Goal: Task Accomplishment & Management: Complete application form

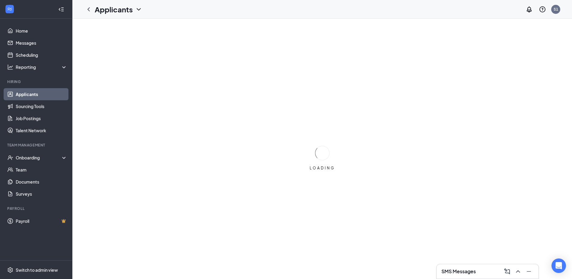
click at [29, 93] on link "Applicants" at bounding box center [42, 94] width 52 height 12
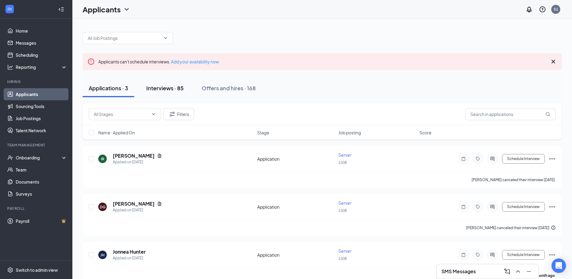
click at [169, 88] on div "Interviews · 85" at bounding box center [164, 88] width 37 height 8
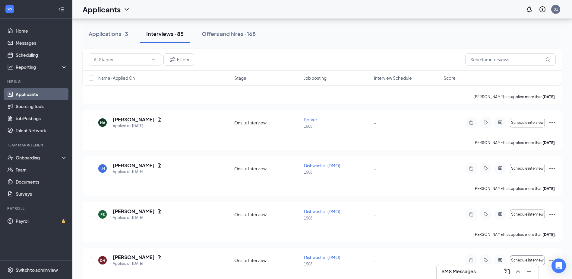
scroll to position [512, 0]
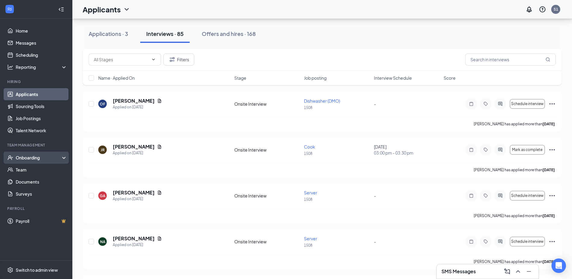
click at [27, 154] on div "Onboarding" at bounding box center [36, 157] width 72 height 12
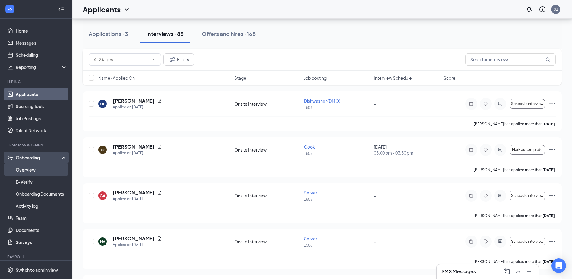
click at [38, 166] on link "Overview" at bounding box center [42, 169] width 52 height 12
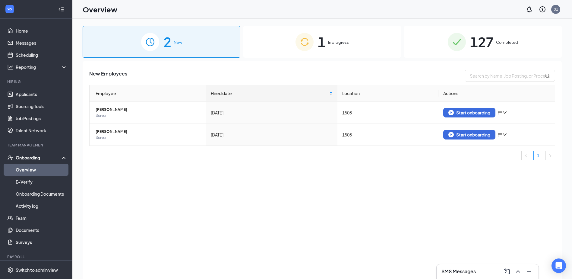
click at [277, 47] on div "1 In progress" at bounding box center [322, 42] width 158 height 32
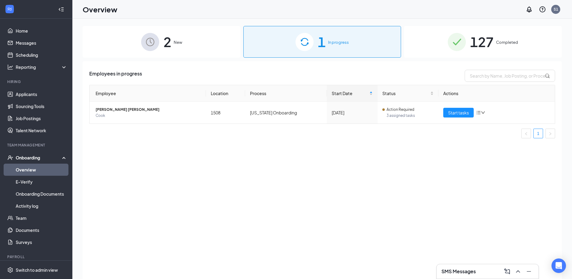
click at [193, 24] on div "2 New 1 In progress 127 Completed Employees in progress Employee Location Proce…" at bounding box center [321, 162] width 499 height 287
click at [198, 36] on div "2 New" at bounding box center [162, 42] width 158 height 32
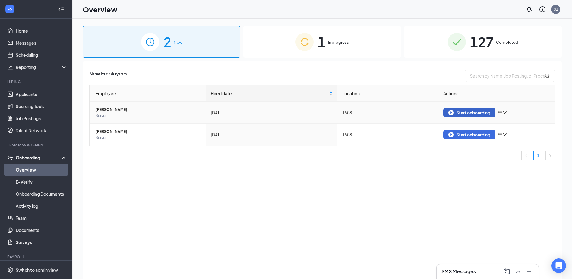
click at [464, 112] on div "Start onboarding" at bounding box center [469, 112] width 42 height 5
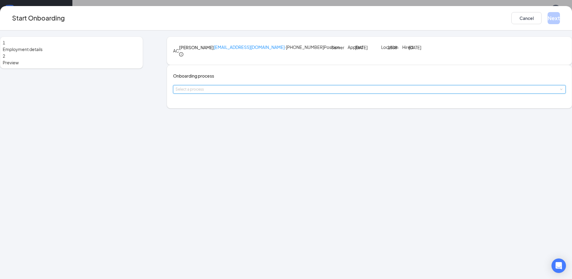
click at [245, 93] on div "Select a process" at bounding box center [369, 89] width 388 height 8
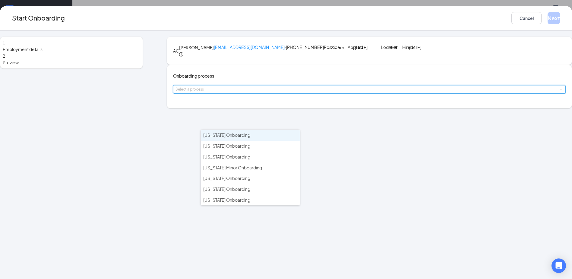
click at [238, 134] on span "[US_STATE] Onboarding" at bounding box center [226, 134] width 47 height 5
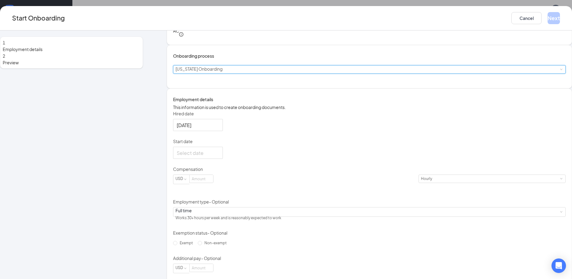
scroll to position [60, 0]
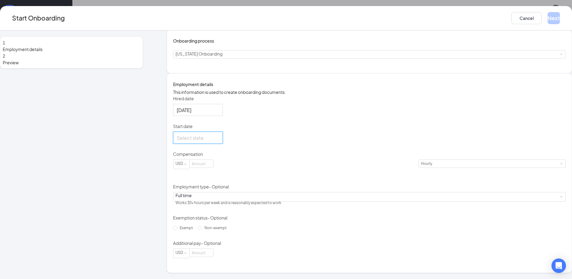
click at [218, 141] on input "Start date" at bounding box center [197, 138] width 41 height 8
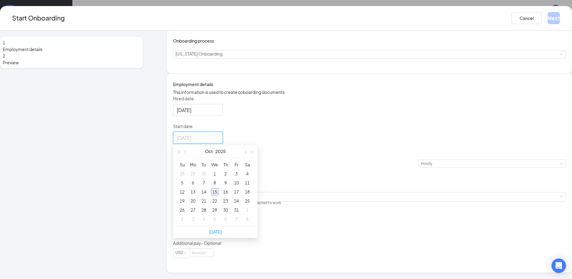
type input "[DATE]"
click at [218, 195] on div "15" at bounding box center [214, 191] width 7 height 7
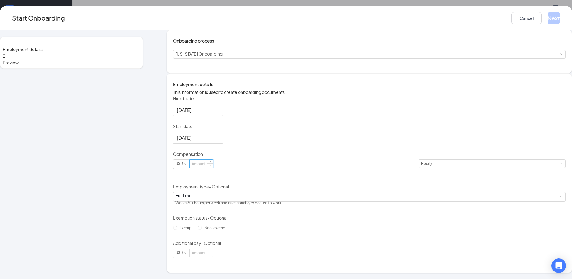
click at [213, 167] on input at bounding box center [202, 163] width 24 height 8
type input "14.7"
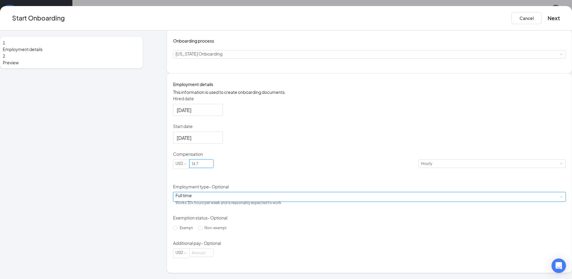
click at [243, 198] on div "Full time Works 30+ hours per week and is reasonably expected to work" at bounding box center [369, 196] width 388 height 9
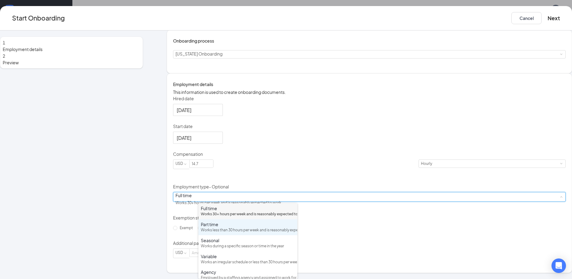
click at [244, 233] on div "Works less than 30 hours per week and is reasonably expected to work" at bounding box center [248, 230] width 94 height 6
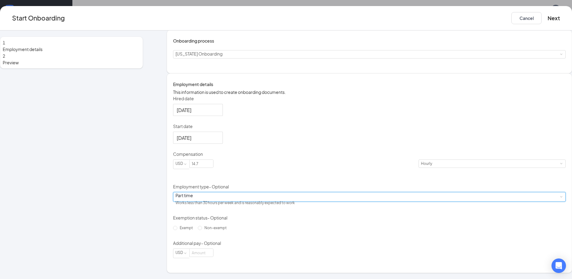
scroll to position [27, 0]
click at [547, 24] on button "Next" at bounding box center [553, 18] width 12 height 12
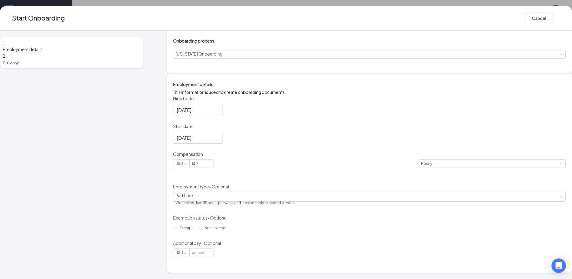
scroll to position [0, 0]
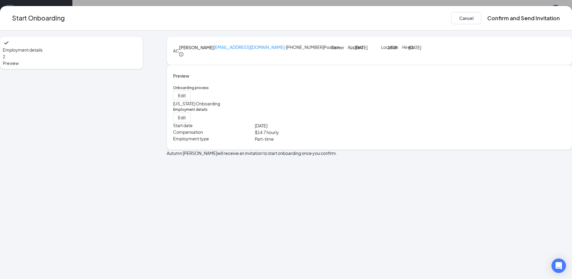
click at [489, 10] on div "Start Onboarding Cancel Confirm and Send Invitation" at bounding box center [286, 18] width 572 height 24
click at [487, 18] on button "Confirm and Send Invitation" at bounding box center [523, 18] width 73 height 12
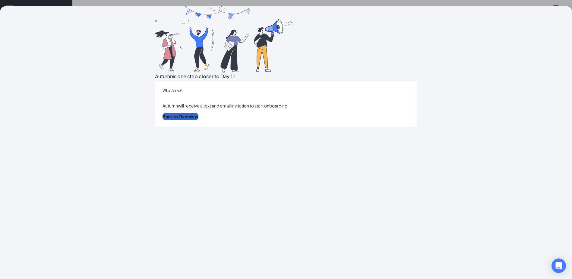
click at [198, 120] on button "Back to Overview" at bounding box center [180, 116] width 36 height 7
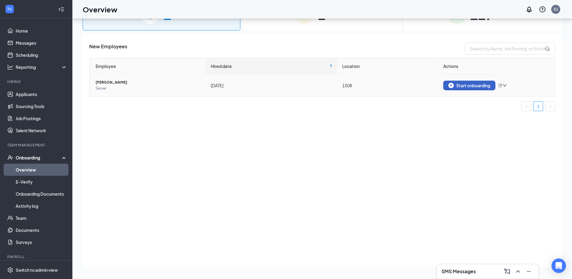
click at [478, 82] on button "Start onboarding" at bounding box center [469, 85] width 52 height 10
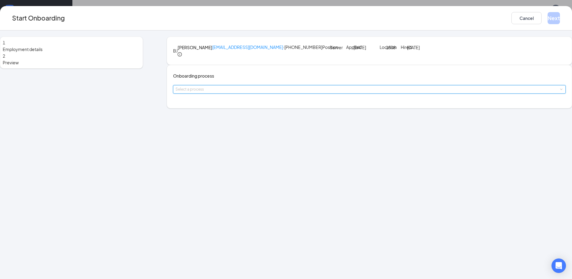
click at [251, 93] on div "Select a process" at bounding box center [369, 89] width 388 height 8
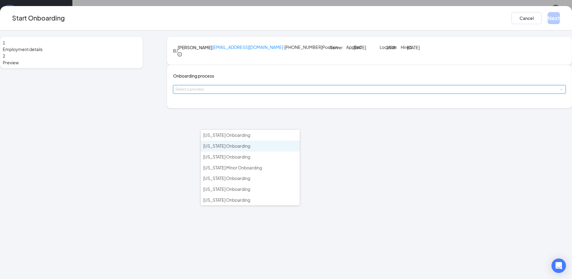
click at [248, 141] on li "[US_STATE] Onboarding" at bounding box center [250, 145] width 99 height 11
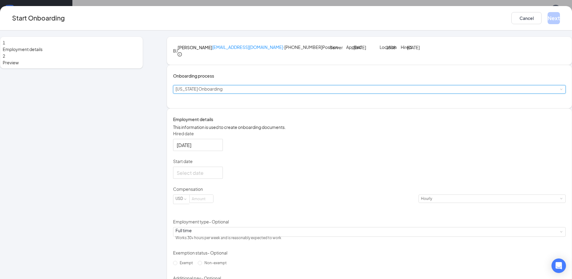
click at [253, 93] on div "Select a process [US_STATE] Onboarding" at bounding box center [369, 89] width 388 height 8
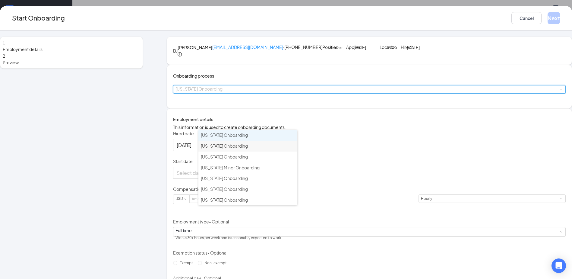
click at [253, 135] on li "[US_STATE] Onboarding" at bounding box center [247, 135] width 99 height 11
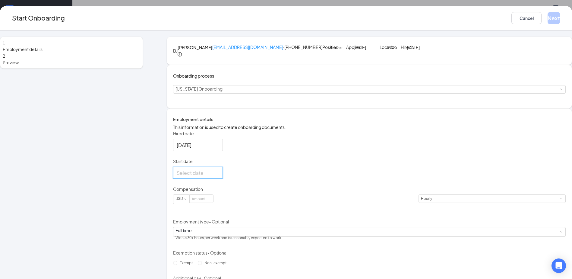
click at [218, 176] on input "Start date" at bounding box center [197, 173] width 41 height 8
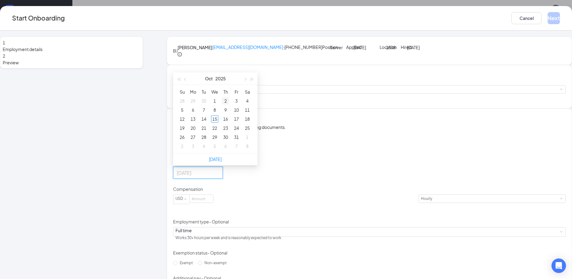
type input "[DATE]"
click at [218, 122] on div "15" at bounding box center [214, 118] width 7 height 7
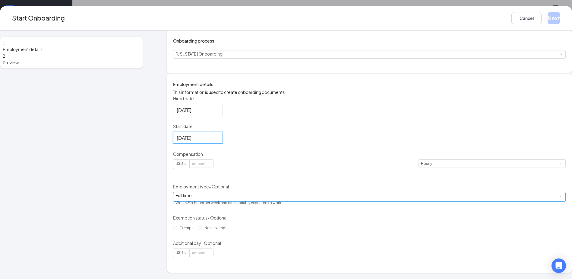
scroll to position [75, 0]
click at [213, 166] on input at bounding box center [202, 163] width 24 height 8
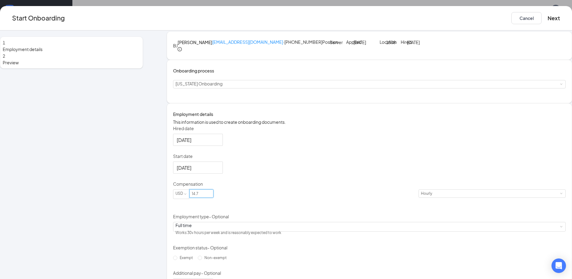
scroll to position [0, 0]
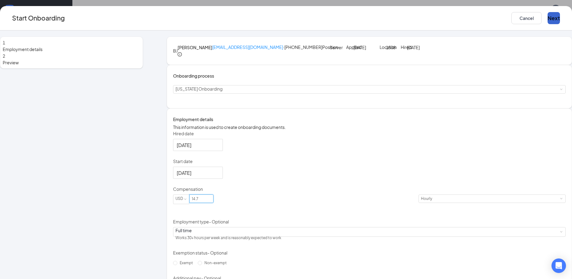
type input "14.7"
click at [547, 16] on button "Next" at bounding box center [553, 18] width 12 height 12
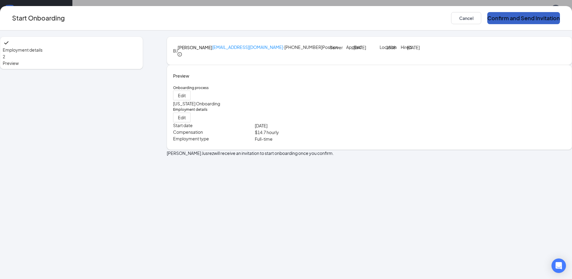
click at [487, 20] on button "Confirm and Send Invitation" at bounding box center [523, 18] width 73 height 12
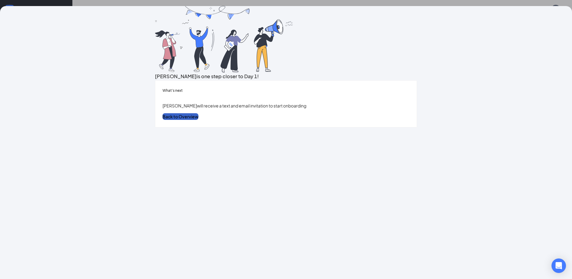
click at [198, 120] on button "Back to Overview" at bounding box center [180, 116] width 36 height 7
